Goal: Information Seeking & Learning: Understand process/instructions

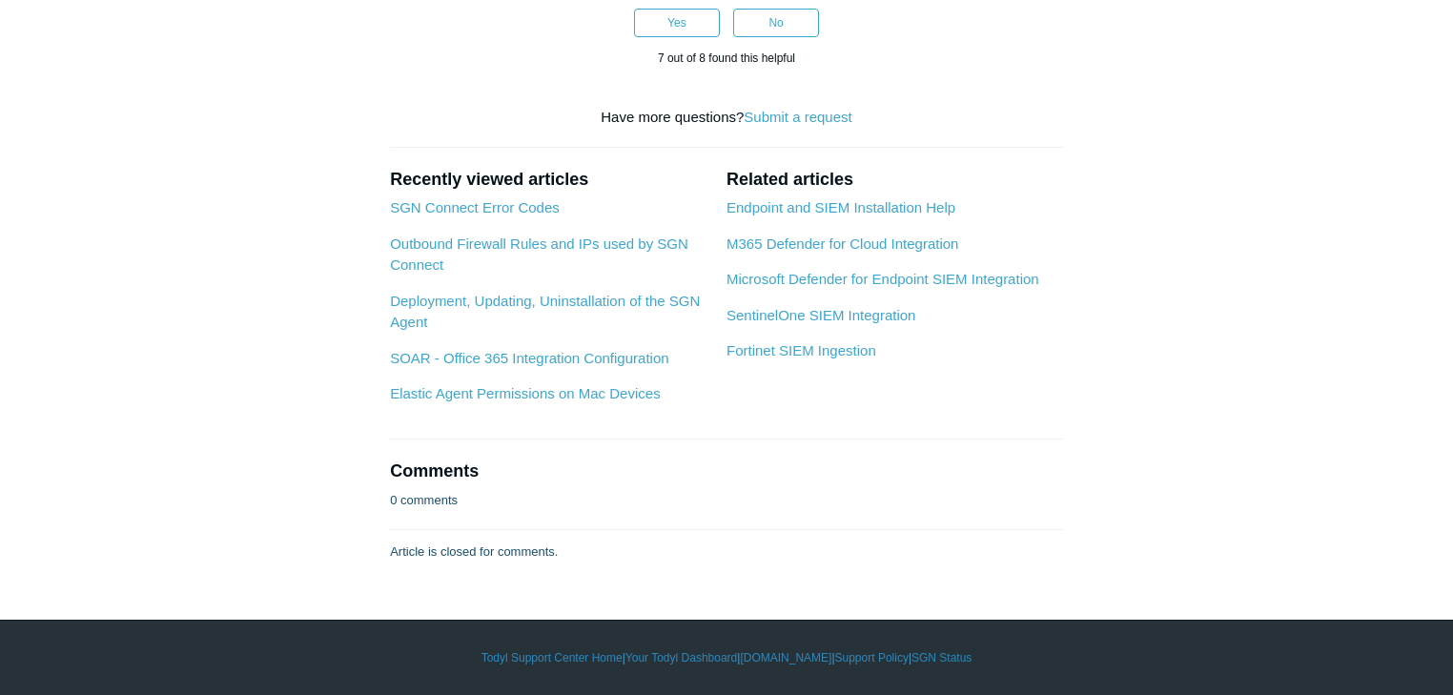
scroll to position [8693, 0]
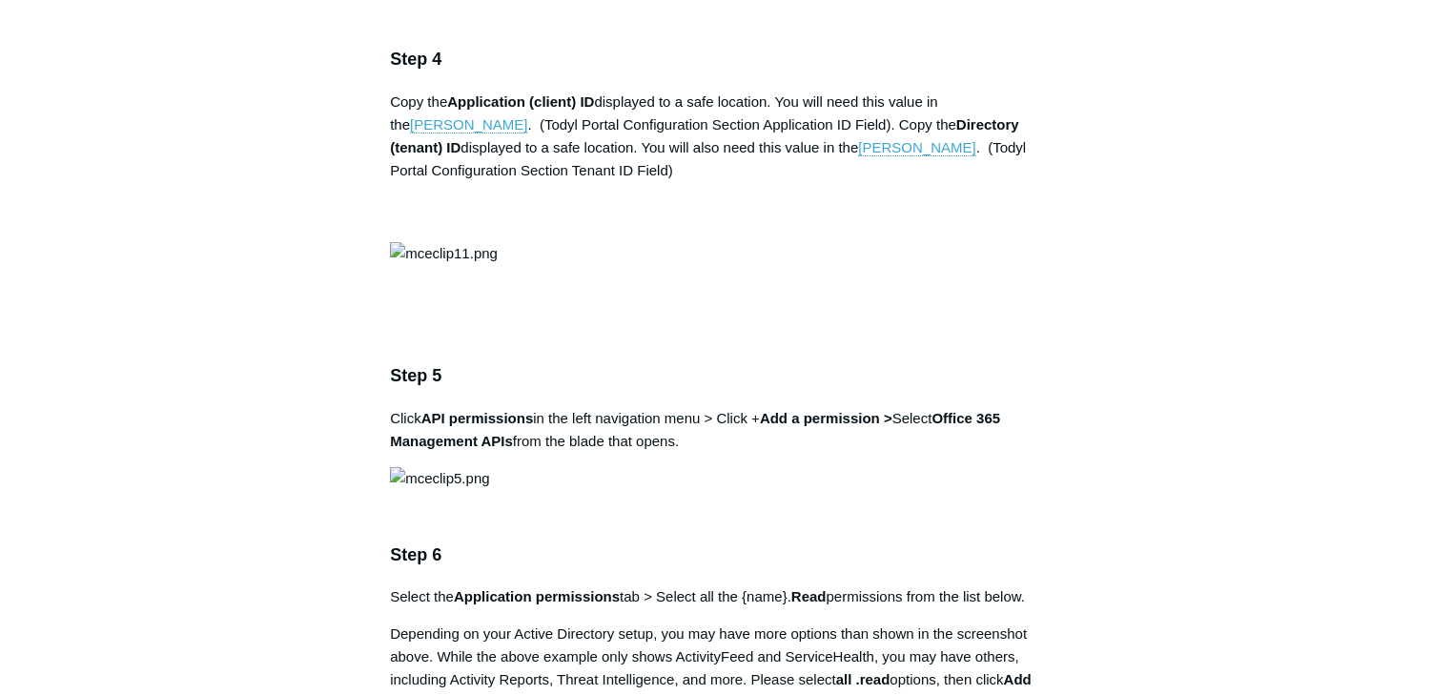
scroll to position [1887, 0]
